Goal: Find specific page/section

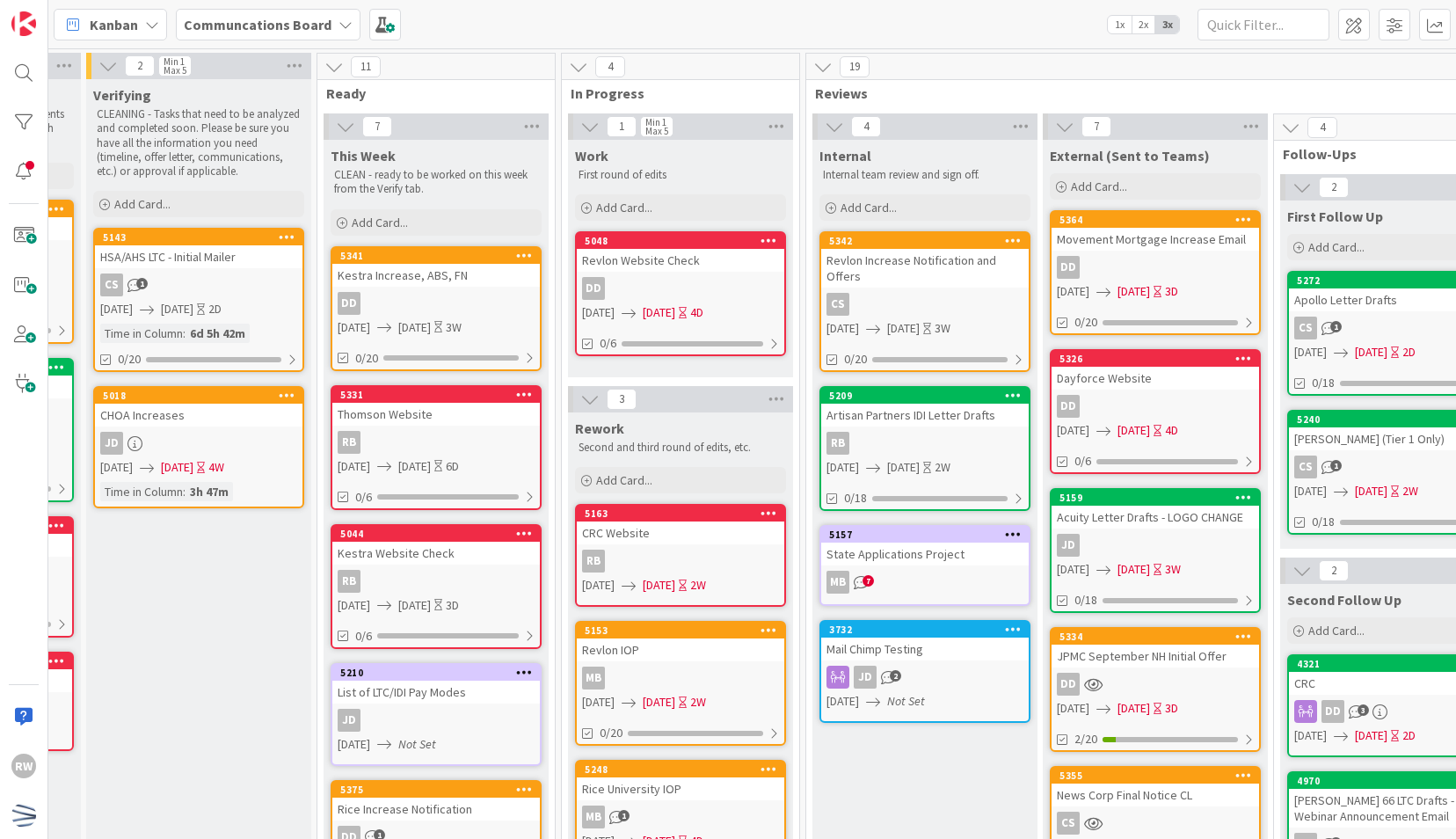
scroll to position [0, 0]
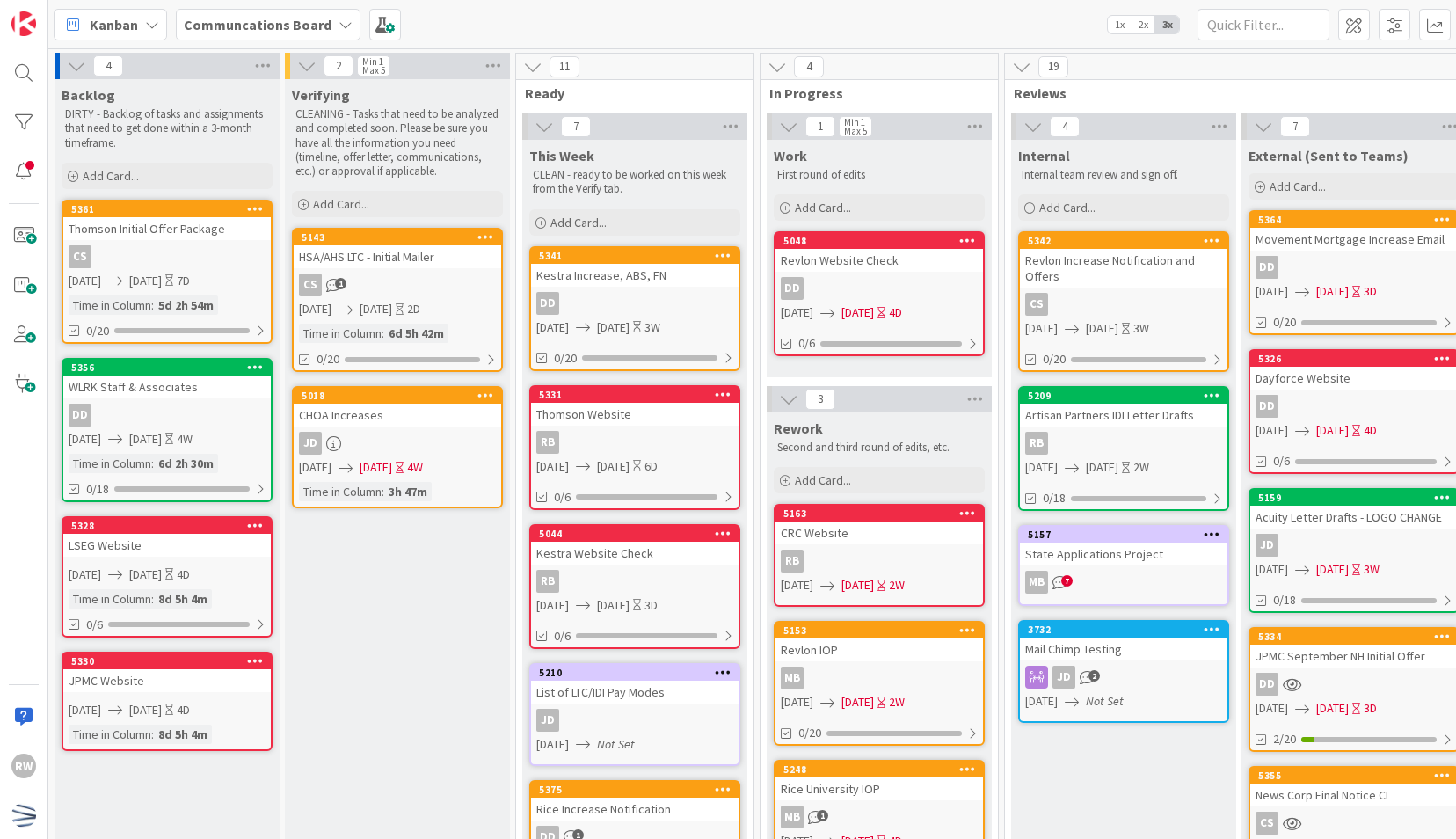
click at [586, 683] on div "List of LTC/IDI Pay Modes" at bounding box center [634, 692] width 207 height 23
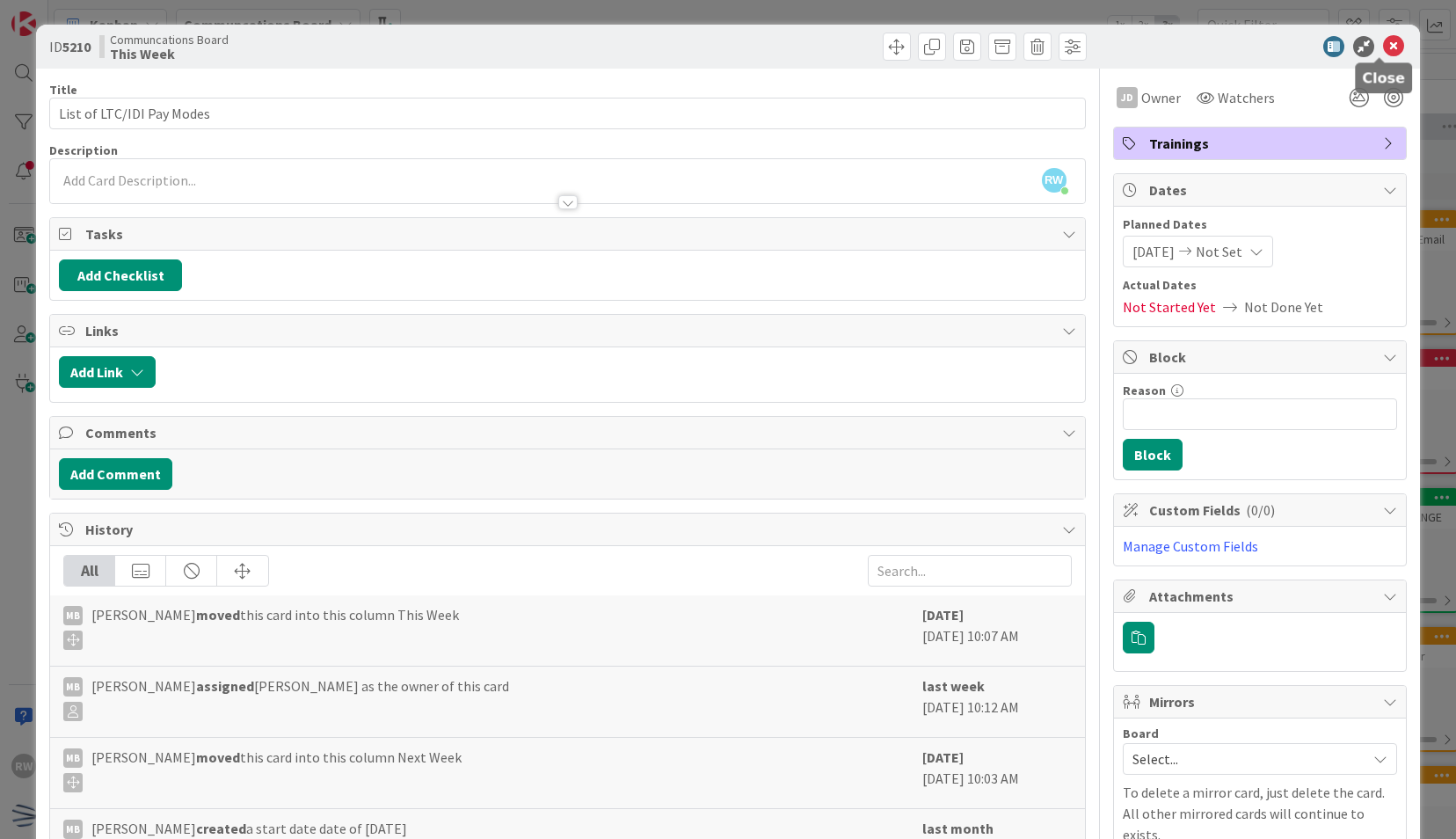
click at [1383, 44] on icon at bounding box center [1393, 47] width 21 height 21
